Goal: Find specific page/section: Find specific page/section

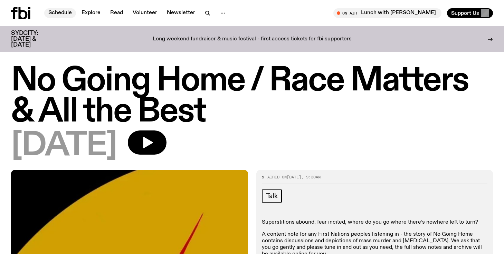
click at [62, 13] on link "Schedule" at bounding box center [60, 13] width 32 height 10
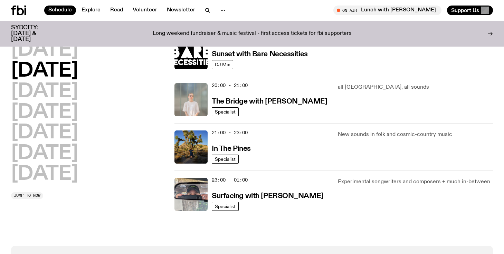
scroll to position [319, 0]
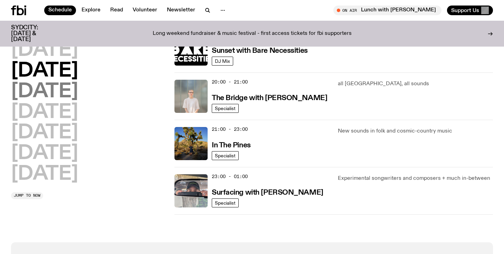
click at [61, 93] on h2 "Wednesday" at bounding box center [44, 91] width 67 height 19
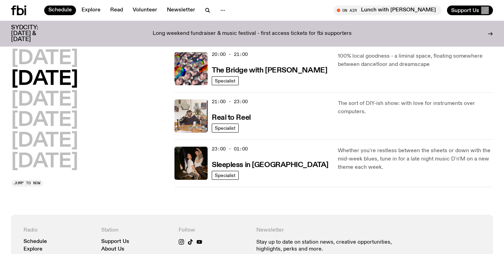
scroll to position [347, 0]
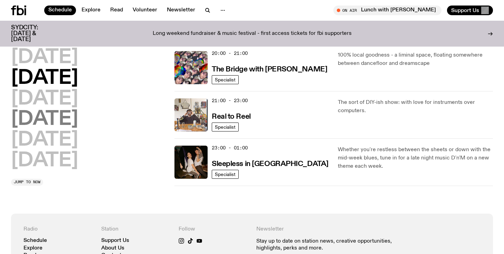
click at [48, 110] on h2 "Friday" at bounding box center [44, 119] width 67 height 19
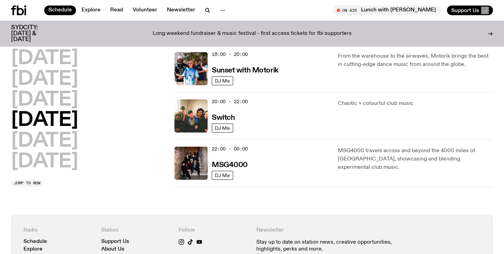
scroll to position [303, 0]
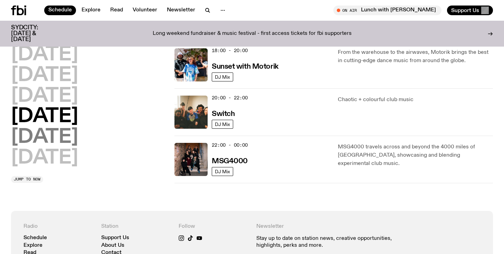
click at [78, 136] on h2 "Saturday" at bounding box center [44, 137] width 67 height 19
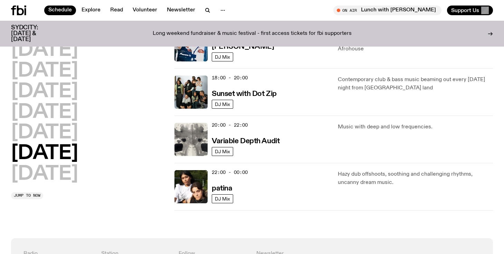
scroll to position [419, 0]
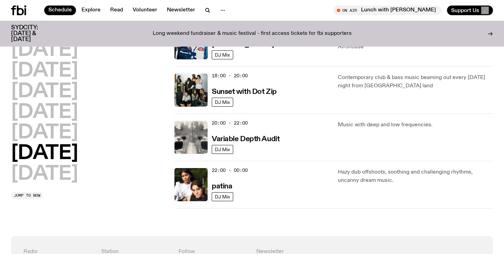
click at [82, 171] on div "Monday Tuesday Wednesday Thursday Friday Saturday Sunday" at bounding box center [88, 112] width 155 height 143
click at [70, 173] on h2 "Sunday" at bounding box center [44, 174] width 67 height 19
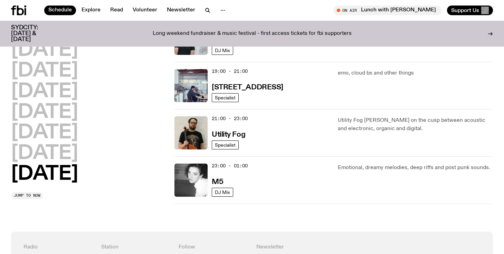
scroll to position [472, 0]
click at [63, 55] on h2 "Monday" at bounding box center [44, 50] width 67 height 19
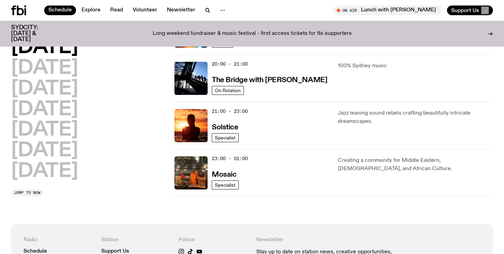
scroll to position [337, 0]
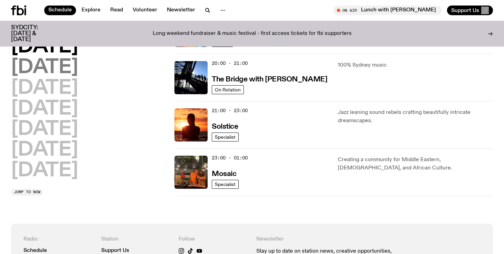
click at [76, 66] on h2 "Tuesday" at bounding box center [44, 67] width 67 height 19
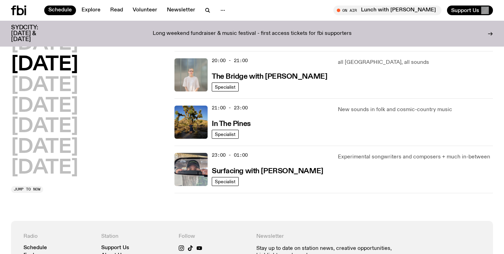
scroll to position [342, 0]
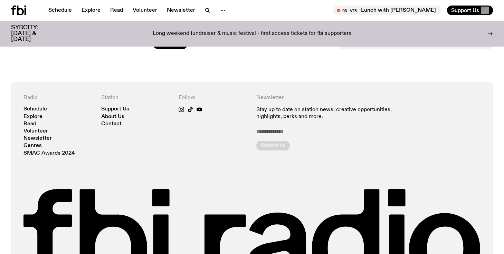
scroll to position [1280, 0]
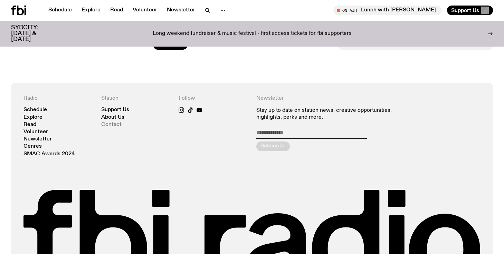
click at [115, 125] on link "Contact" at bounding box center [111, 124] width 20 height 5
